Goal: Find specific page/section: Find specific page/section

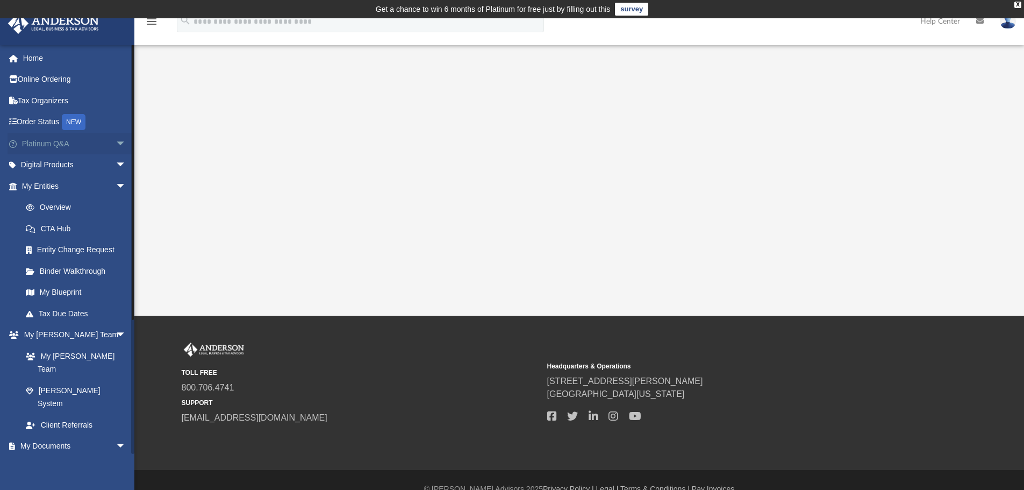
click at [116, 144] on span "arrow_drop_down" at bounding box center [126, 144] width 21 height 22
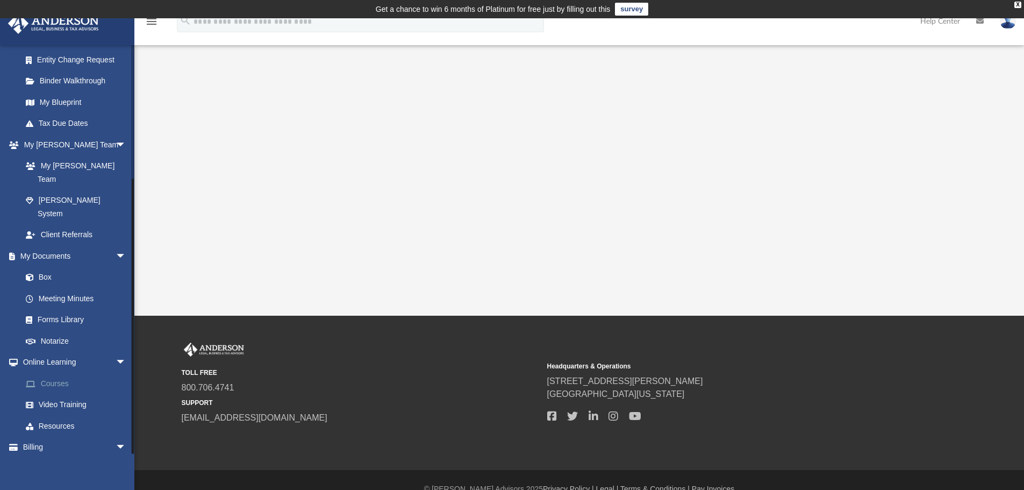
scroll to position [422, 0]
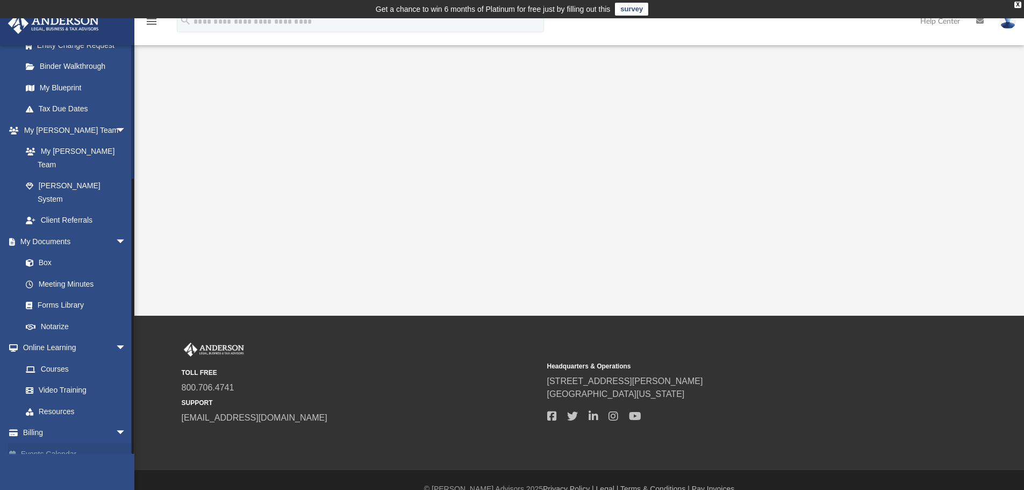
click at [89, 443] on link "Events Calendar" at bounding box center [75, 453] width 135 height 21
